Goal: Transaction & Acquisition: Purchase product/service

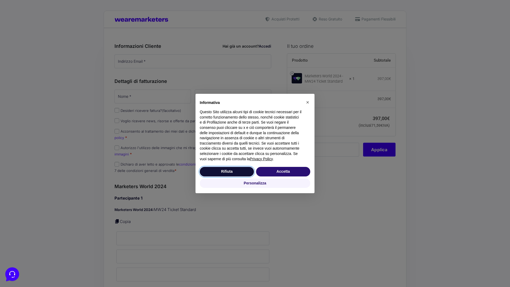
click at [227, 171] on button "Rifiuta" at bounding box center [227, 172] width 54 height 10
